Goal: Check status: Check status

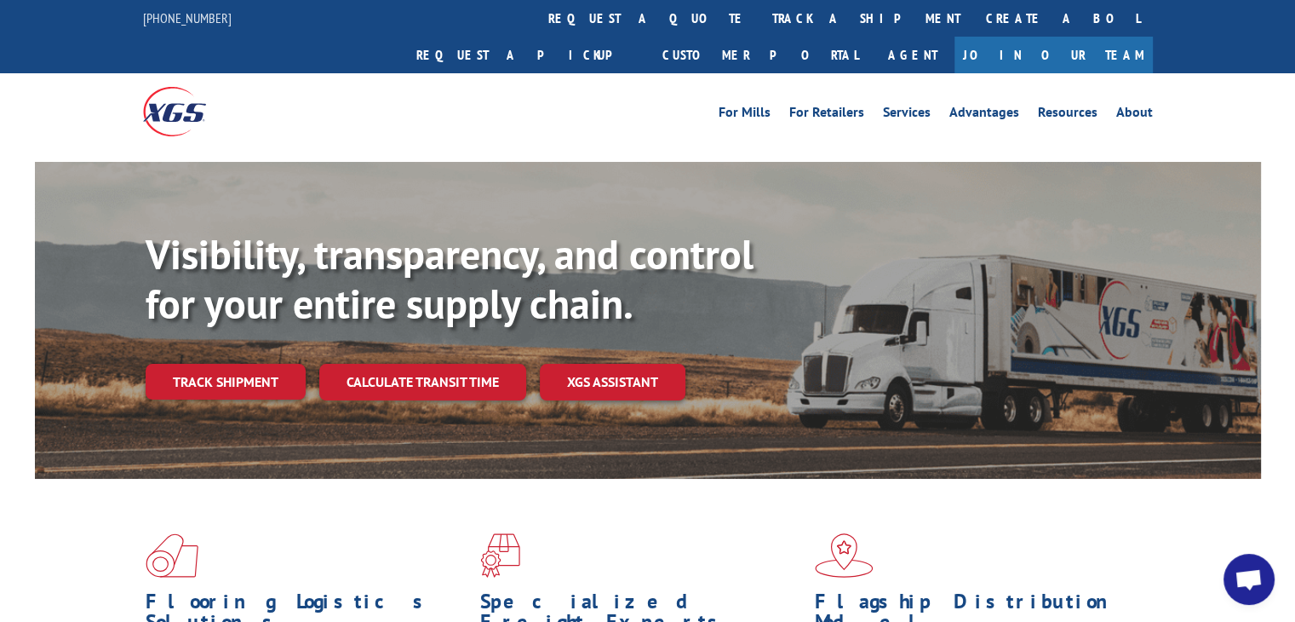
click at [760, 11] on link "track a shipment" at bounding box center [867, 18] width 214 height 37
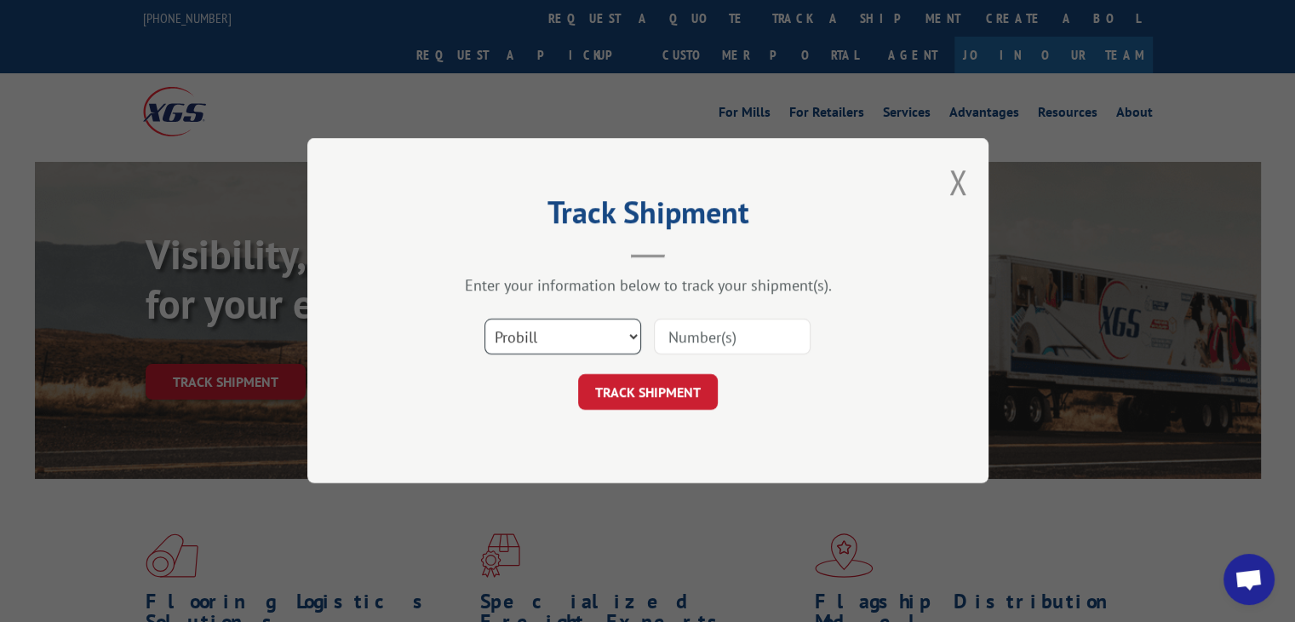
click at [577, 340] on select "Select category... Probill BOL PO" at bounding box center [563, 337] width 157 height 36
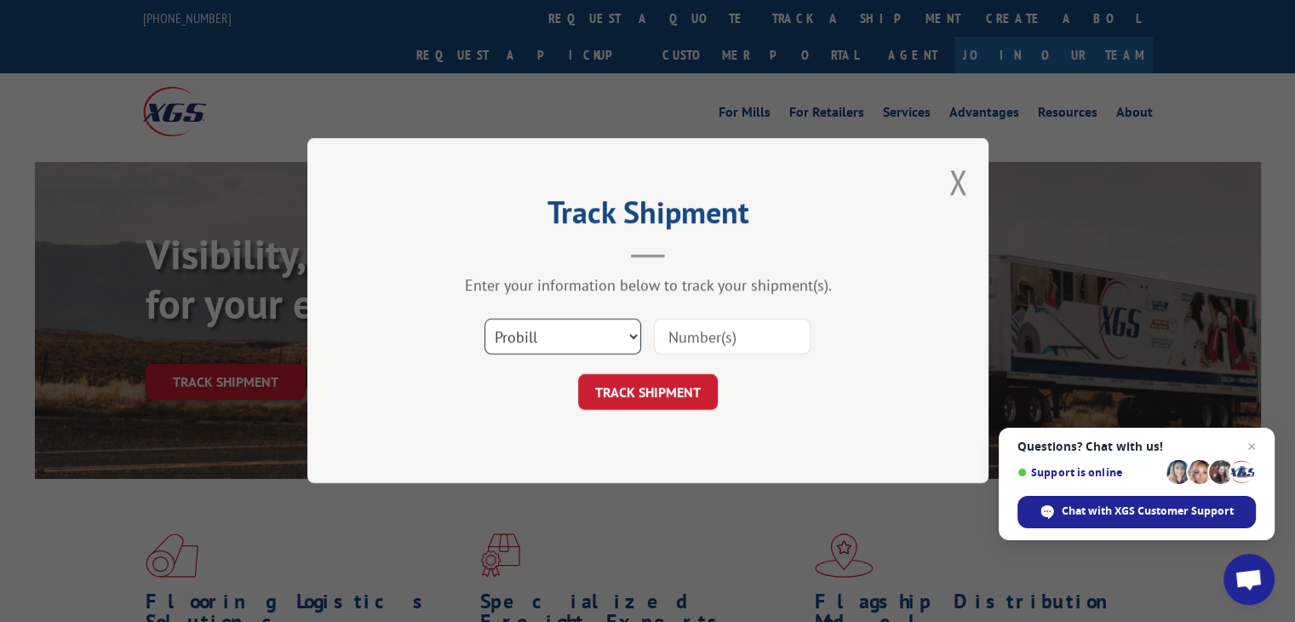
select select "bol"
click at [485, 319] on select "Select category... Probill BOL PO" at bounding box center [563, 337] width 157 height 36
click at [701, 336] on input at bounding box center [732, 337] width 157 height 36
paste input "2847453"
type input "2847453"
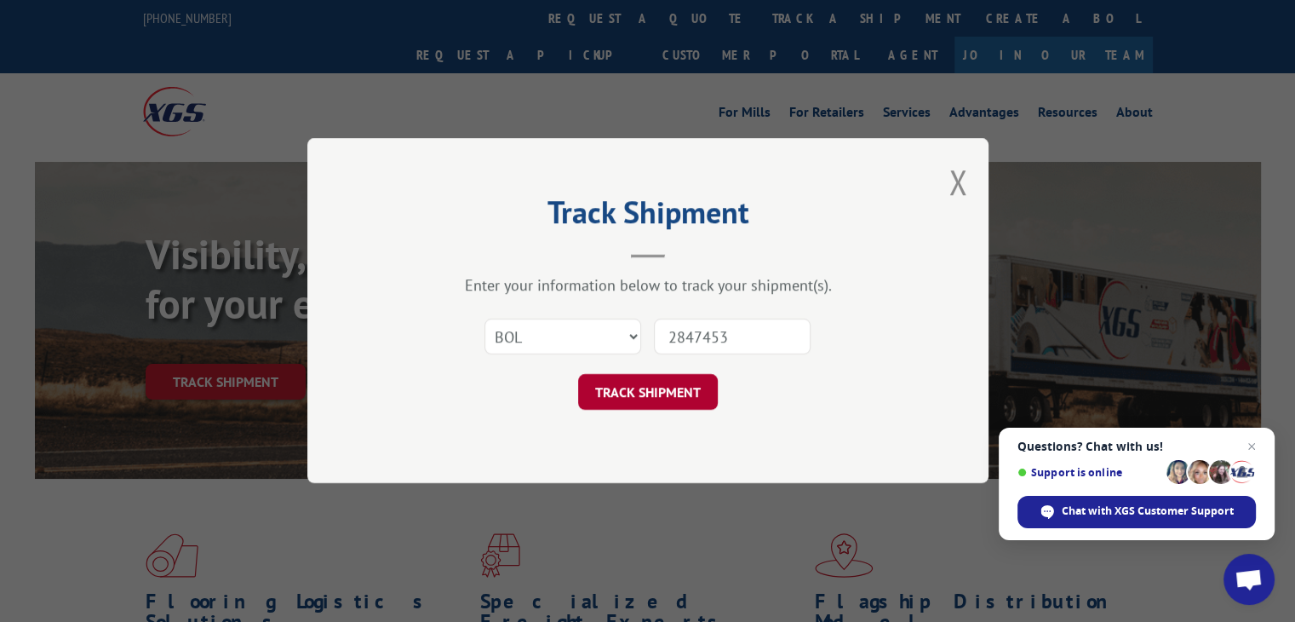
click at [660, 396] on button "TRACK SHIPMENT" at bounding box center [648, 393] width 140 height 36
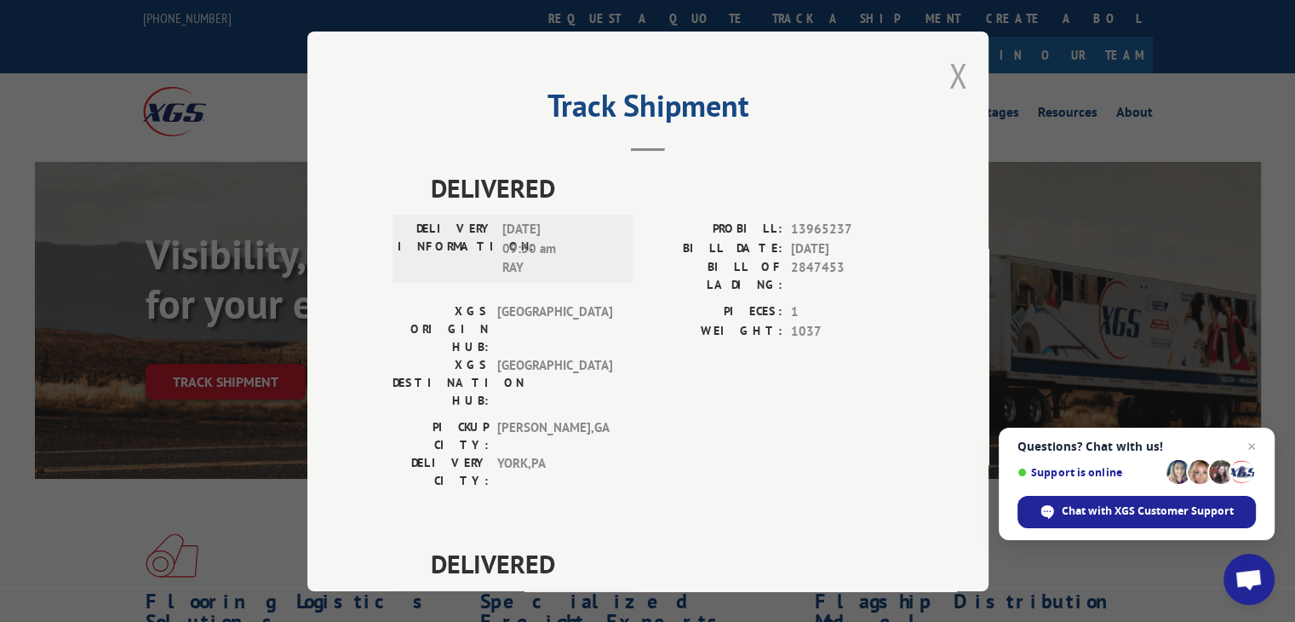
click at [954, 79] on button "Close modal" at bounding box center [958, 75] width 19 height 45
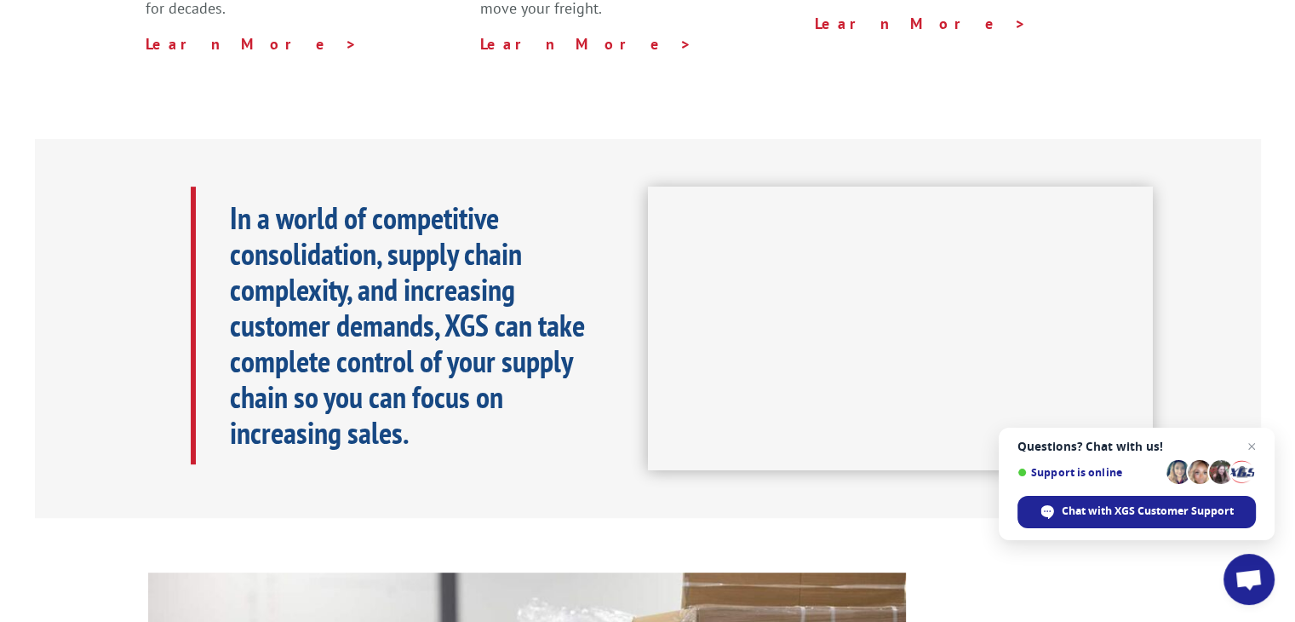
scroll to position [596, 0]
